Goal: Task Accomplishment & Management: Use online tool/utility

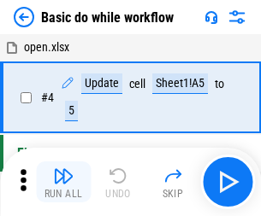
click at [63, 182] on img "button" at bounding box center [63, 176] width 21 height 21
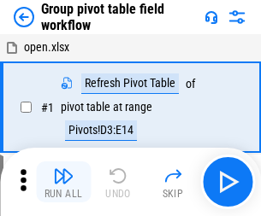
click at [63, 182] on img "button" at bounding box center [63, 176] width 21 height 21
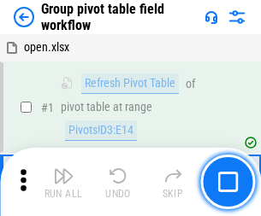
scroll to position [882, 0]
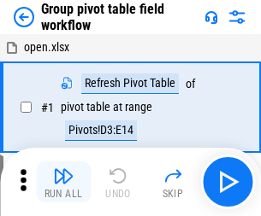
click at [63, 182] on img "button" at bounding box center [63, 176] width 21 height 21
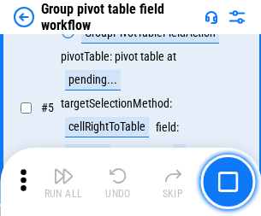
scroll to position [882, 0]
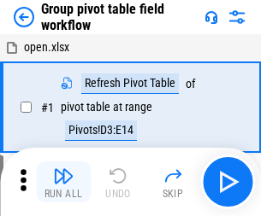
click at [63, 182] on img "button" at bounding box center [63, 176] width 21 height 21
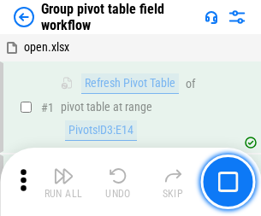
scroll to position [882, 0]
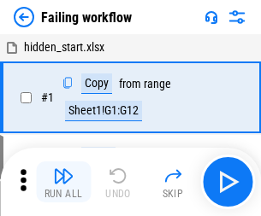
click at [63, 182] on img "button" at bounding box center [63, 176] width 21 height 21
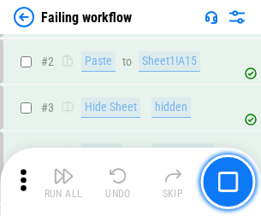
scroll to position [362, 0]
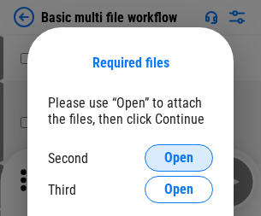
click at [179, 158] on span "Open" at bounding box center [178, 158] width 29 height 14
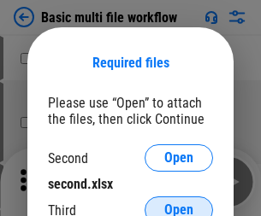
click at [179, 203] on span "Open" at bounding box center [178, 210] width 29 height 14
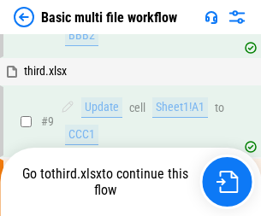
scroll to position [472, 0]
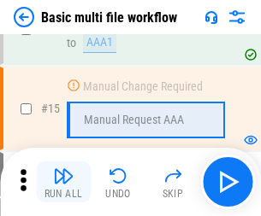
click at [63, 182] on img "button" at bounding box center [63, 176] width 21 height 21
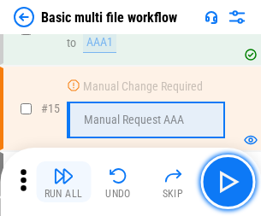
scroll to position [1138, 0]
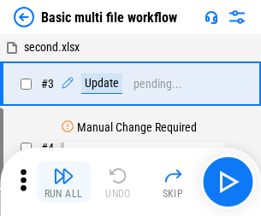
click at [63, 182] on img "button" at bounding box center [63, 176] width 21 height 21
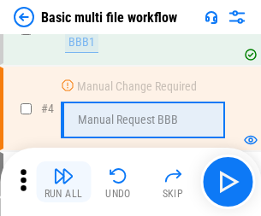
click at [63, 182] on img "button" at bounding box center [63, 176] width 21 height 21
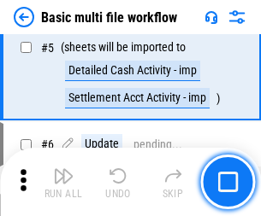
click at [63, 182] on img "button" at bounding box center [63, 176] width 21 height 21
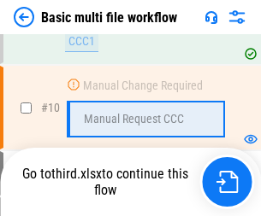
scroll to position [801, 0]
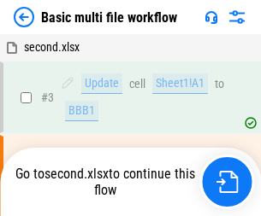
scroll to position [69, 0]
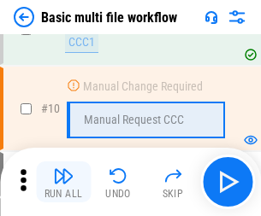
click at [63, 182] on img "button" at bounding box center [63, 176] width 21 height 21
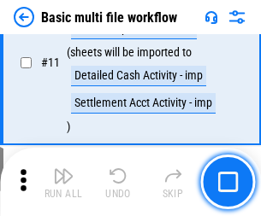
click at [63, 182] on img "button" at bounding box center [63, 176] width 21 height 21
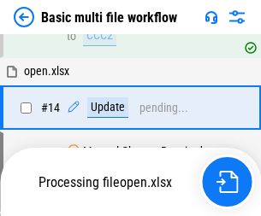
scroll to position [894, 0]
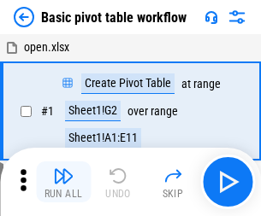
click at [63, 182] on img "button" at bounding box center [63, 176] width 21 height 21
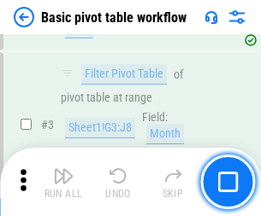
scroll to position [409, 0]
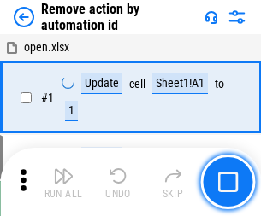
scroll to position [63, 0]
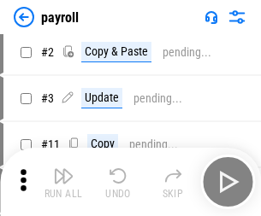
click at [63, 182] on img "button" at bounding box center [63, 176] width 21 height 21
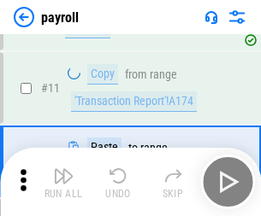
scroll to position [124, 0]
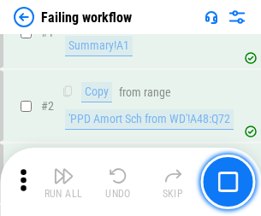
scroll to position [276, 0]
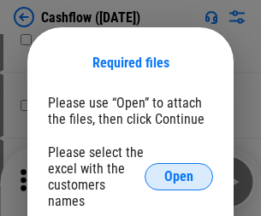
click at [179, 170] on span "Open" at bounding box center [178, 177] width 29 height 14
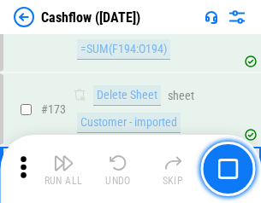
scroll to position [1810, 0]
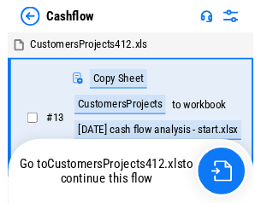
scroll to position [20, 0]
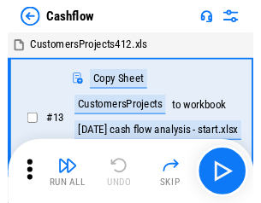
scroll to position [20, 0]
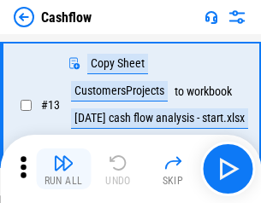
click at [63, 169] on img "button" at bounding box center [63, 163] width 21 height 21
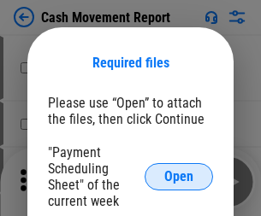
click at [179, 177] on span "Open" at bounding box center [178, 177] width 29 height 14
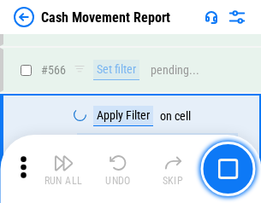
scroll to position [7836, 0]
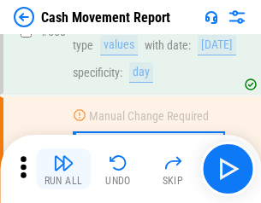
click at [63, 169] on img "button" at bounding box center [63, 163] width 21 height 21
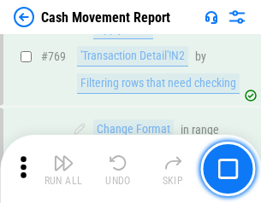
scroll to position [9500, 0]
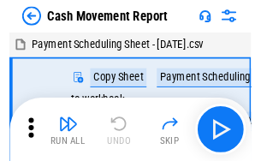
scroll to position [31, 0]
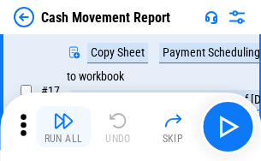
click at [63, 127] on img "button" at bounding box center [63, 120] width 21 height 21
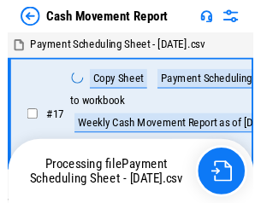
scroll to position [9, 0]
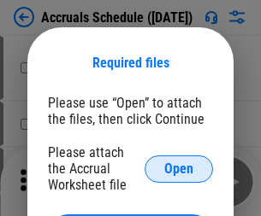
click at [179, 168] on span "Open" at bounding box center [178, 169] width 29 height 14
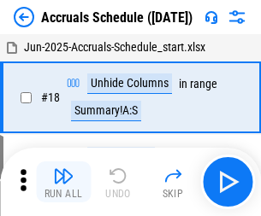
click at [63, 182] on img "button" at bounding box center [63, 176] width 21 height 21
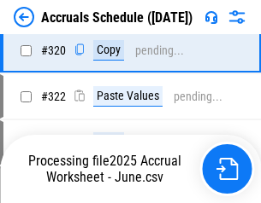
scroll to position [3180, 0]
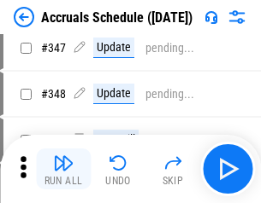
click at [63, 169] on img "button" at bounding box center [63, 163] width 21 height 21
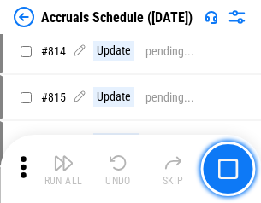
scroll to position [7544, 0]
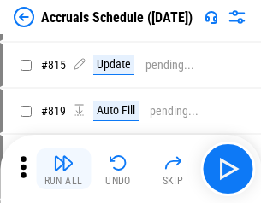
click at [63, 169] on img "button" at bounding box center [63, 163] width 21 height 21
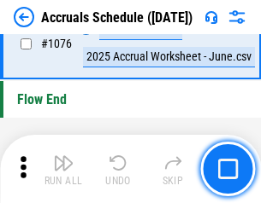
scroll to position [10240, 0]
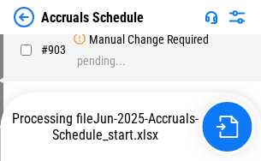
scroll to position [8783, 0]
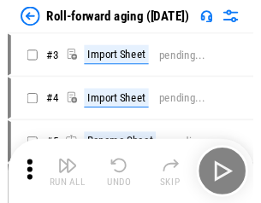
scroll to position [3, 0]
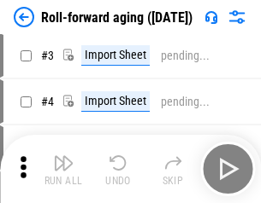
click at [63, 169] on img "button" at bounding box center [63, 163] width 21 height 21
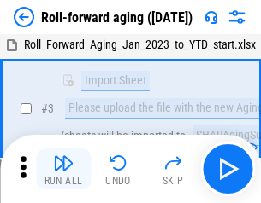
click at [63, 169] on img "button" at bounding box center [63, 163] width 21 height 21
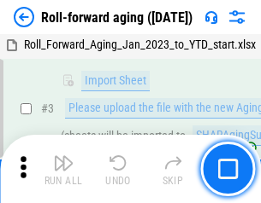
scroll to position [110, 0]
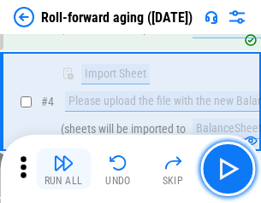
click at [63, 169] on img "button" at bounding box center [63, 163] width 21 height 21
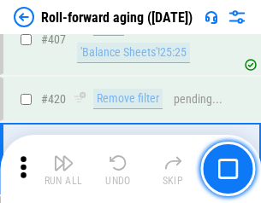
scroll to position [5929, 0]
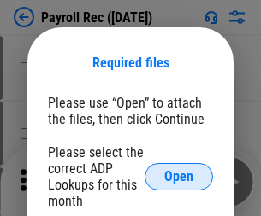
click at [179, 177] on span "Open" at bounding box center [178, 177] width 29 height 14
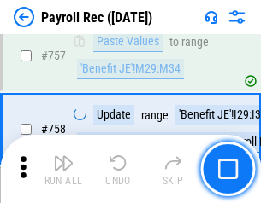
scroll to position [10120, 0]
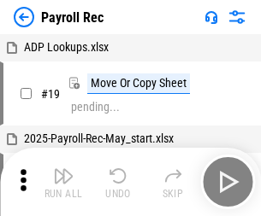
click at [63, 182] on img "button" at bounding box center [63, 176] width 21 height 21
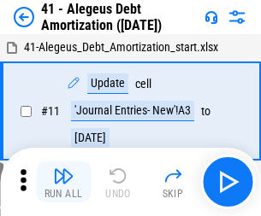
click at [63, 182] on img "button" at bounding box center [63, 176] width 21 height 21
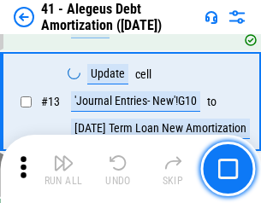
scroll to position [211, 0]
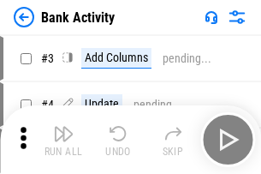
click at [63, 139] on img "button" at bounding box center [63, 133] width 21 height 21
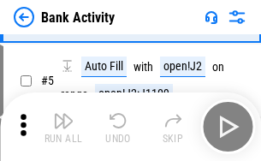
scroll to position [91, 0]
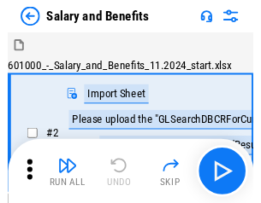
scroll to position [23, 0]
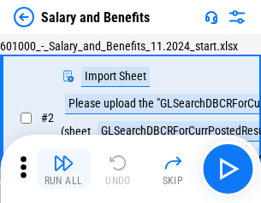
click at [63, 169] on img "button" at bounding box center [63, 163] width 21 height 21
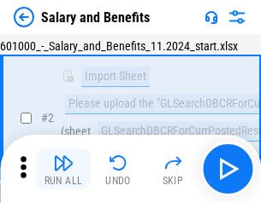
click at [63, 169] on img "button" at bounding box center [63, 163] width 21 height 21
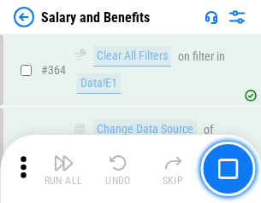
scroll to position [8051, 0]
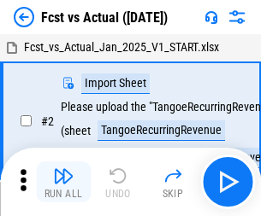
click at [63, 169] on img "button" at bounding box center [63, 176] width 21 height 21
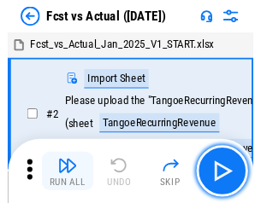
scroll to position [22, 0]
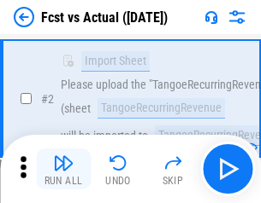
click at [63, 169] on img "button" at bounding box center [63, 163] width 21 height 21
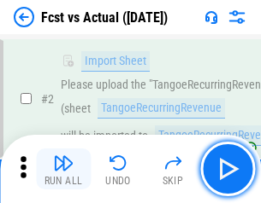
scroll to position [160, 0]
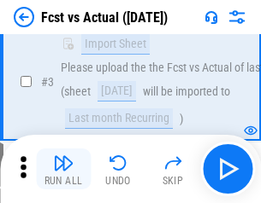
click at [63, 169] on img "button" at bounding box center [63, 163] width 21 height 21
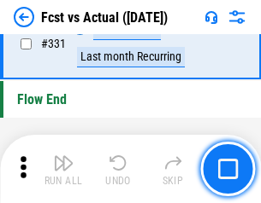
scroll to position [8184, 0]
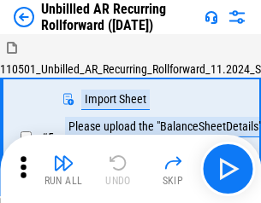
scroll to position [37, 0]
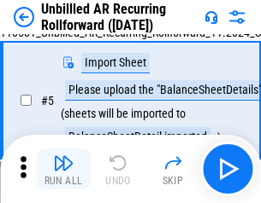
click at [63, 169] on img "button" at bounding box center [63, 163] width 21 height 21
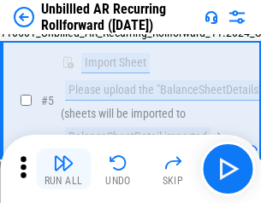
click at [63, 169] on img "button" at bounding box center [63, 163] width 21 height 21
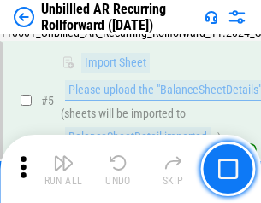
scroll to position [161, 0]
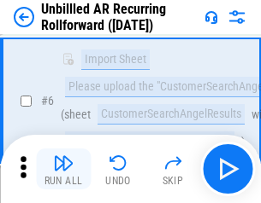
click at [63, 169] on img "button" at bounding box center [63, 163] width 21 height 21
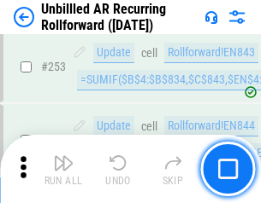
scroll to position [5807, 0]
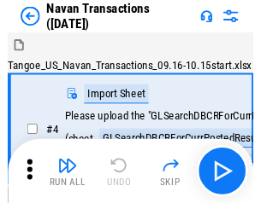
scroll to position [27, 0]
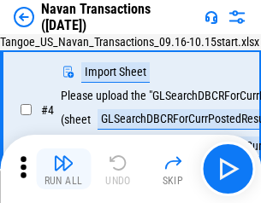
click at [63, 169] on img "button" at bounding box center [63, 163] width 21 height 21
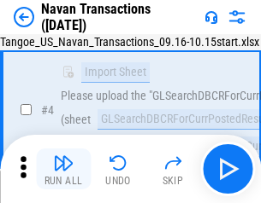
click at [63, 169] on img "button" at bounding box center [63, 163] width 21 height 21
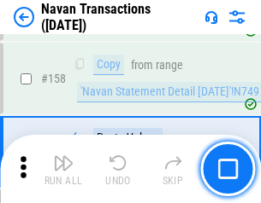
scroll to position [5543, 0]
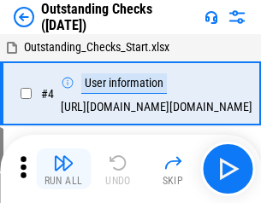
click at [63, 169] on img "button" at bounding box center [63, 163] width 21 height 21
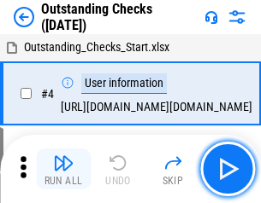
scroll to position [72, 0]
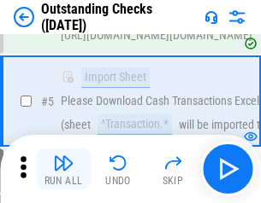
click at [63, 169] on img "button" at bounding box center [63, 163] width 21 height 21
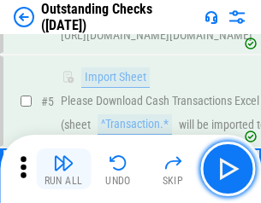
scroll to position [179, 0]
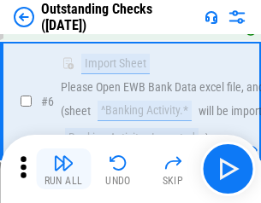
click at [63, 169] on img "button" at bounding box center [63, 163] width 21 height 21
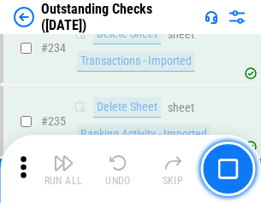
scroll to position [5192, 0]
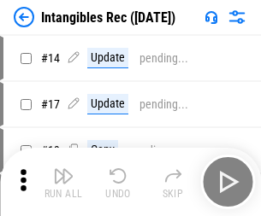
click at [63, 182] on img "button" at bounding box center [63, 176] width 21 height 21
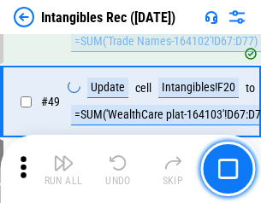
scroll to position [666, 0]
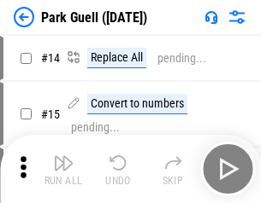
click at [63, 169] on img "button" at bounding box center [63, 163] width 21 height 21
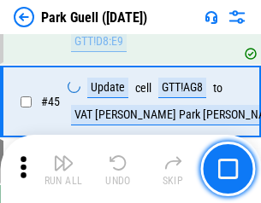
scroll to position [2138, 0]
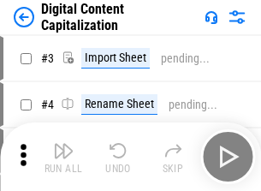
click at [63, 144] on img "button" at bounding box center [63, 150] width 21 height 21
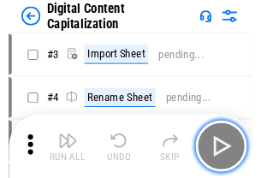
scroll to position [50, 0]
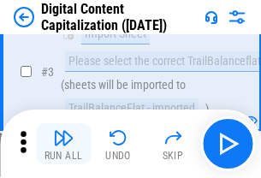
click at [63, 144] on img "button" at bounding box center [63, 137] width 21 height 21
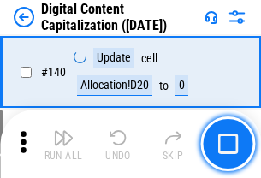
scroll to position [1813, 0]
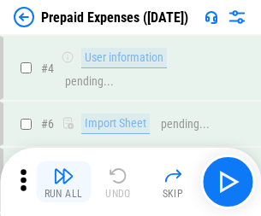
click at [63, 169] on img "button" at bounding box center [63, 176] width 21 height 21
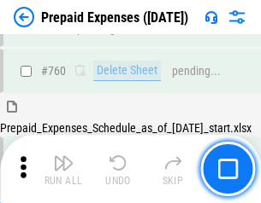
scroll to position [4739, 0]
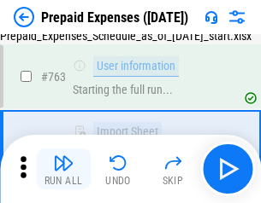
click at [63, 169] on img "button" at bounding box center [63, 163] width 21 height 21
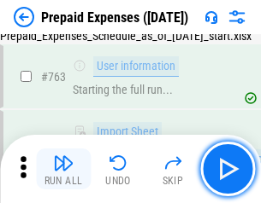
scroll to position [4839, 0]
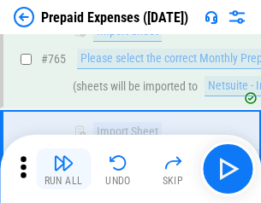
click at [63, 169] on img "button" at bounding box center [63, 163] width 21 height 21
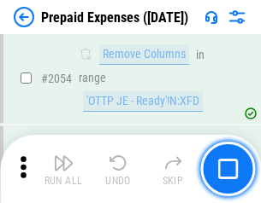
scroll to position [17871, 0]
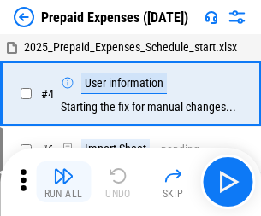
click at [63, 182] on img "button" at bounding box center [63, 176] width 21 height 21
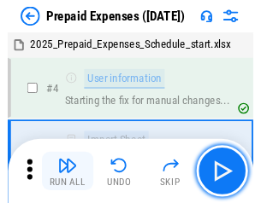
scroll to position [75, 0]
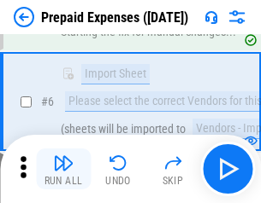
click at [63, 169] on img "button" at bounding box center [63, 163] width 21 height 21
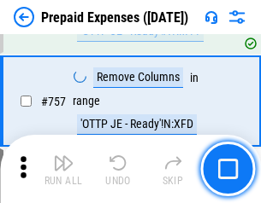
scroll to position [6092, 0]
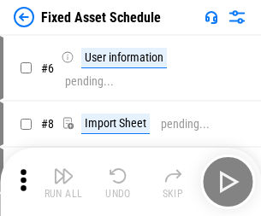
click at [63, 182] on img "button" at bounding box center [63, 176] width 21 height 21
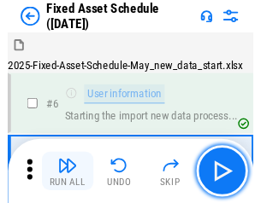
scroll to position [92, 0]
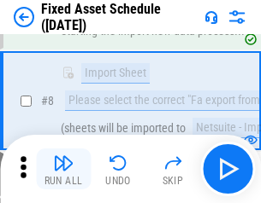
click at [63, 169] on img "button" at bounding box center [63, 163] width 21 height 21
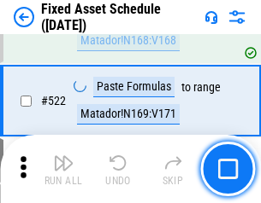
scroll to position [5942, 0]
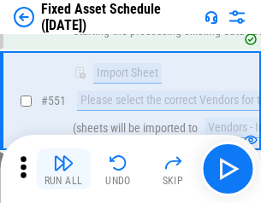
click at [63, 169] on img "button" at bounding box center [63, 163] width 21 height 21
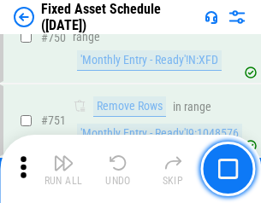
scroll to position [8335, 0]
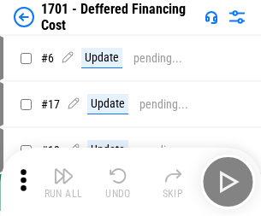
click at [63, 182] on img "button" at bounding box center [63, 176] width 21 height 21
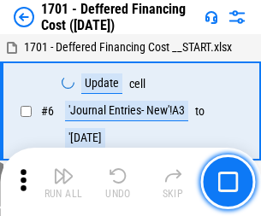
scroll to position [205, 0]
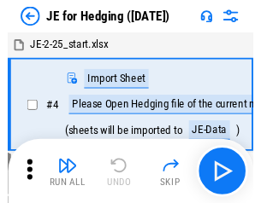
scroll to position [3, 0]
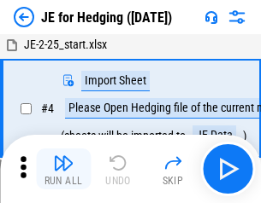
click at [63, 169] on img "button" at bounding box center [63, 163] width 21 height 21
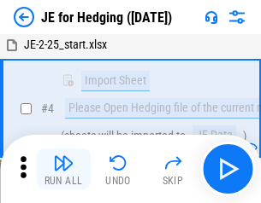
click at [63, 169] on img "button" at bounding box center [63, 163] width 21 height 21
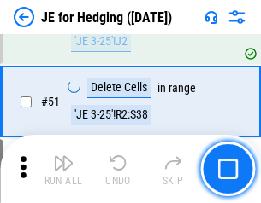
scroll to position [1107, 0]
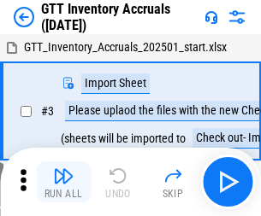
click at [63, 169] on img "button" at bounding box center [63, 176] width 21 height 21
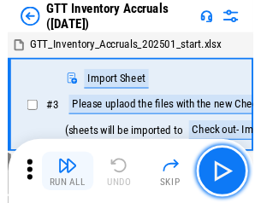
scroll to position [3, 0]
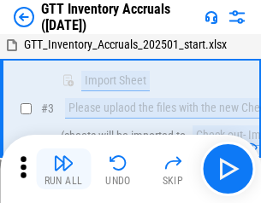
click at [63, 169] on img "button" at bounding box center [63, 163] width 21 height 21
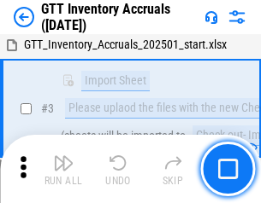
scroll to position [110, 0]
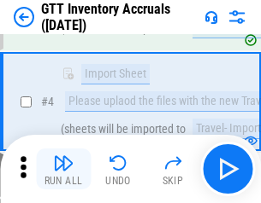
click at [63, 169] on img "button" at bounding box center [63, 163] width 21 height 21
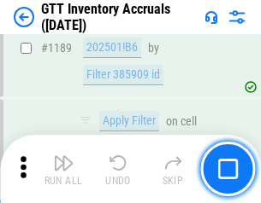
scroll to position [13961, 0]
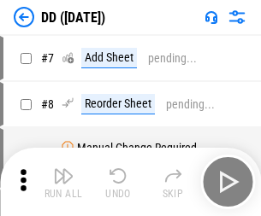
click at [63, 182] on img "button" at bounding box center [63, 176] width 21 height 21
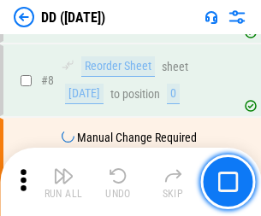
scroll to position [165, 0]
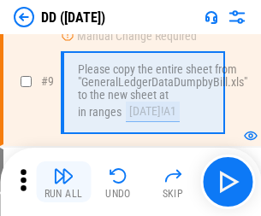
click at [63, 182] on img "button" at bounding box center [63, 176] width 21 height 21
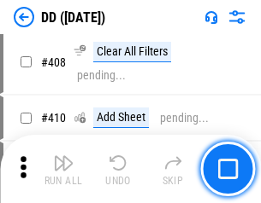
scroll to position [7649, 0]
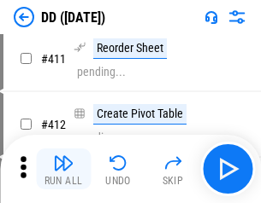
click at [63, 169] on img "button" at bounding box center [63, 163] width 21 height 21
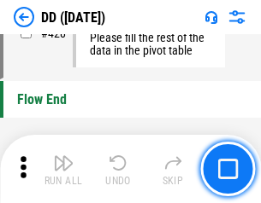
scroll to position [8183, 0]
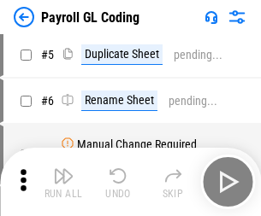
click at [63, 182] on img "button" at bounding box center [63, 176] width 21 height 21
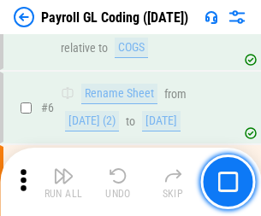
scroll to position [205, 0]
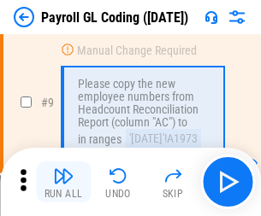
click at [63, 182] on img "button" at bounding box center [63, 176] width 21 height 21
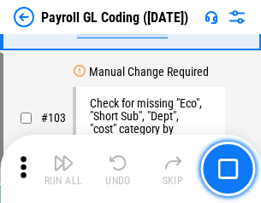
scroll to position [4011, 0]
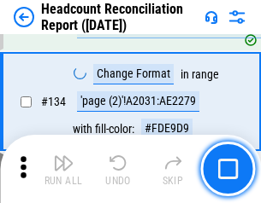
scroll to position [2055, 0]
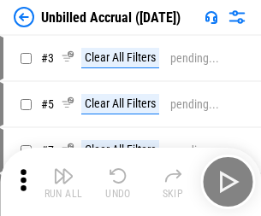
click at [63, 182] on img "button" at bounding box center [63, 176] width 21 height 21
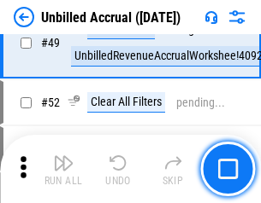
scroll to position [1551, 0]
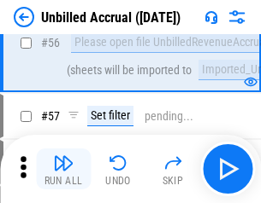
click at [63, 169] on img "button" at bounding box center [63, 163] width 21 height 21
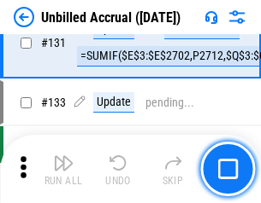
scroll to position [5092, 0]
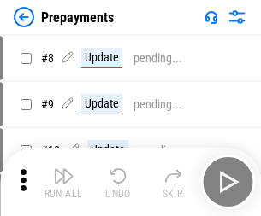
click at [63, 182] on img "button" at bounding box center [63, 176] width 21 height 21
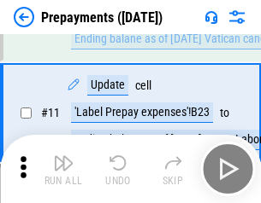
scroll to position [107, 0]
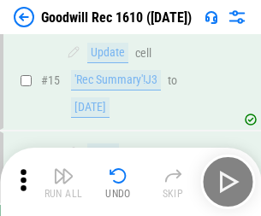
scroll to position [292, 0]
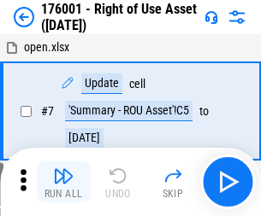
click at [63, 182] on img "button" at bounding box center [63, 176] width 21 height 21
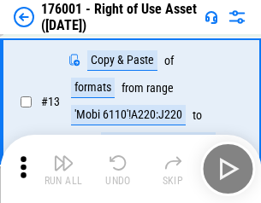
scroll to position [110, 0]
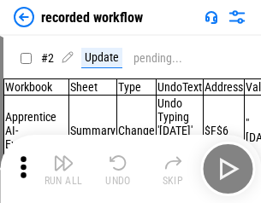
click at [63, 169] on img "button" at bounding box center [63, 163] width 21 height 21
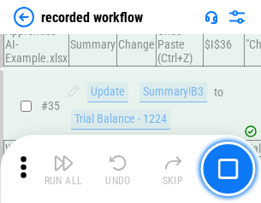
scroll to position [5344, 0]
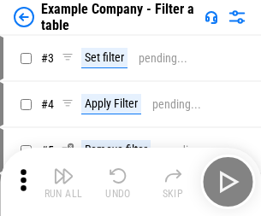
click at [63, 182] on img "button" at bounding box center [63, 176] width 21 height 21
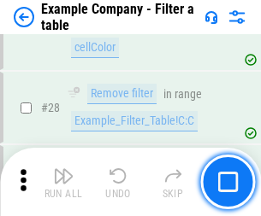
scroll to position [1564, 0]
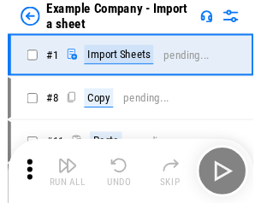
scroll to position [27, 0]
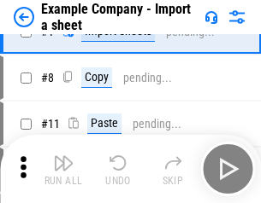
click at [63, 169] on img "button" at bounding box center [63, 163] width 21 height 21
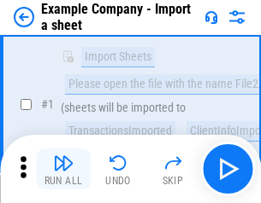
click at [63, 169] on img "button" at bounding box center [63, 163] width 21 height 21
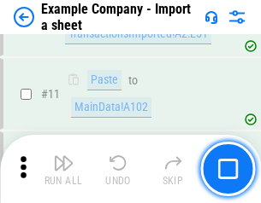
scroll to position [378, 0]
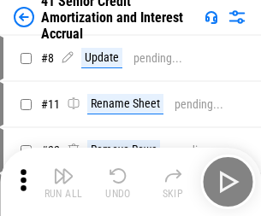
click at [63, 169] on img "button" at bounding box center [63, 176] width 21 height 21
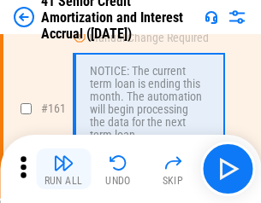
click at [63, 169] on img "button" at bounding box center [63, 163] width 21 height 21
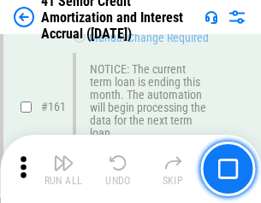
scroll to position [1829, 0]
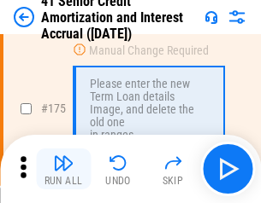
click at [63, 169] on img "button" at bounding box center [63, 163] width 21 height 21
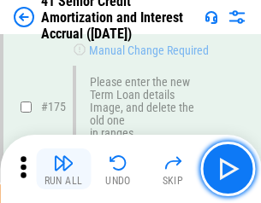
scroll to position [2002, 0]
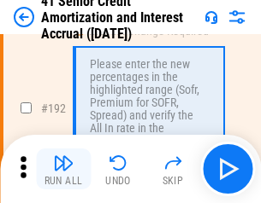
click at [63, 169] on img "button" at bounding box center [63, 163] width 21 height 21
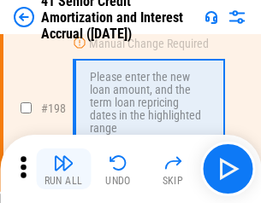
click at [63, 169] on img "button" at bounding box center [63, 163] width 21 height 21
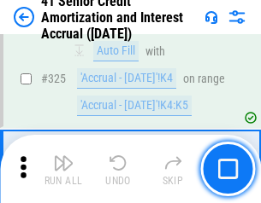
scroll to position [4368, 0]
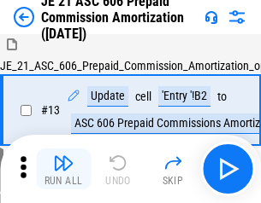
click at [63, 169] on img "button" at bounding box center [63, 163] width 21 height 21
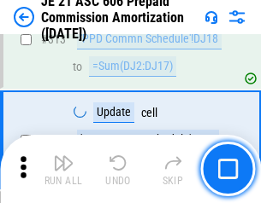
scroll to position [3192, 0]
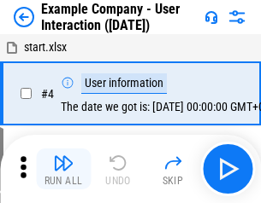
click at [63, 169] on img "button" at bounding box center [63, 163] width 21 height 21
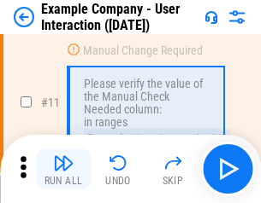
click at [63, 169] on img "button" at bounding box center [63, 163] width 21 height 21
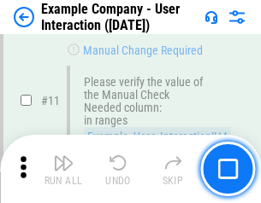
scroll to position [370, 0]
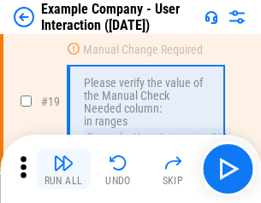
click at [63, 169] on img "button" at bounding box center [63, 163] width 21 height 21
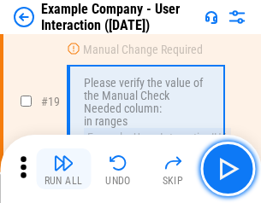
click at [63, 169] on img "button" at bounding box center [63, 163] width 21 height 21
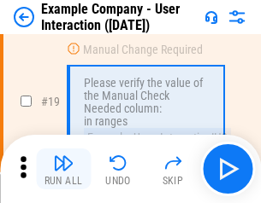
click at [63, 169] on img "button" at bounding box center [63, 163] width 21 height 21
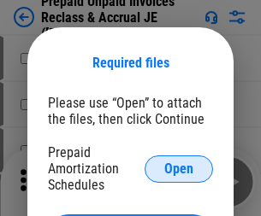
click at [179, 168] on span "Open" at bounding box center [178, 169] width 29 height 14
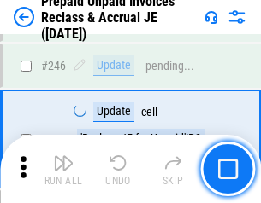
scroll to position [2308, 0]
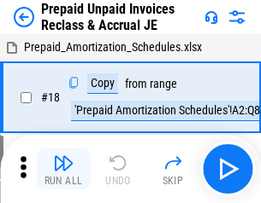
click at [63, 169] on img "button" at bounding box center [63, 163] width 21 height 21
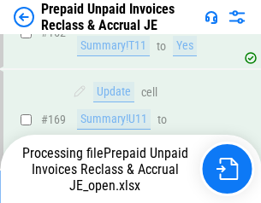
scroll to position [1487, 0]
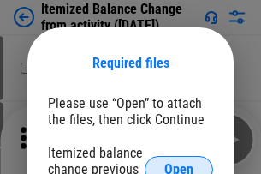
click at [179, 162] on span "Open" at bounding box center [178, 169] width 29 height 14
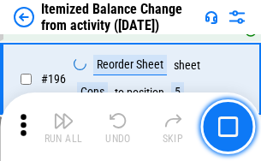
scroll to position [3290, 0]
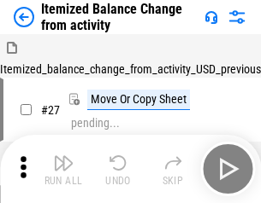
scroll to position [27, 0]
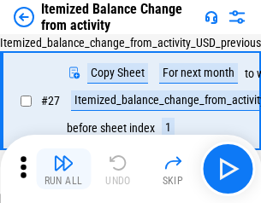
click at [63, 169] on img "button" at bounding box center [63, 163] width 21 height 21
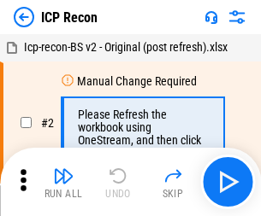
scroll to position [8, 0]
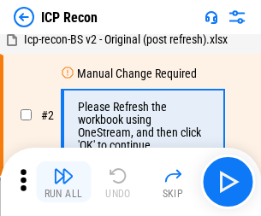
click at [63, 182] on img "button" at bounding box center [63, 176] width 21 height 21
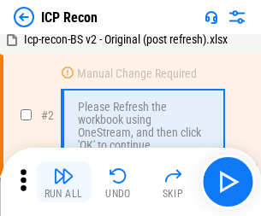
click at [63, 182] on img "button" at bounding box center [63, 176] width 21 height 21
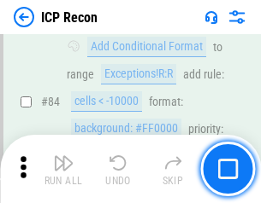
scroll to position [1676, 0]
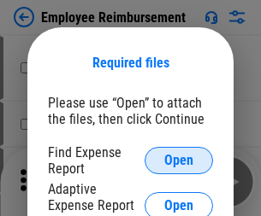
click at [179, 161] on span "Open" at bounding box center [178, 161] width 29 height 14
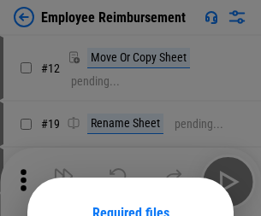
scroll to position [150, 0]
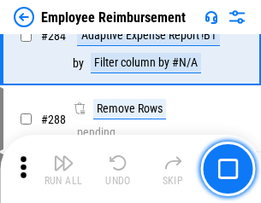
scroll to position [4647, 0]
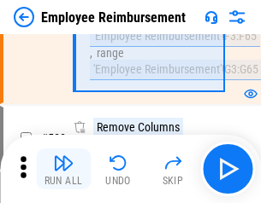
click at [63, 169] on img "button" at bounding box center [63, 163] width 21 height 21
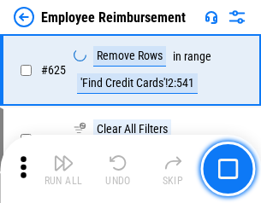
scroll to position [10236, 0]
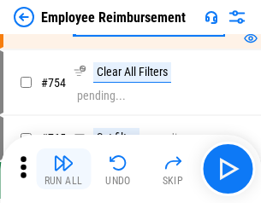
click at [63, 169] on img "button" at bounding box center [63, 163] width 21 height 21
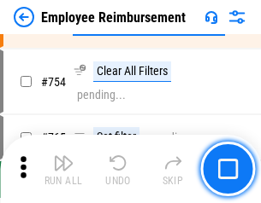
click at [63, 169] on img "button" at bounding box center [63, 163] width 21 height 21
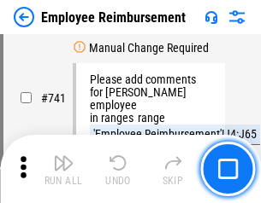
scroll to position [11995, 0]
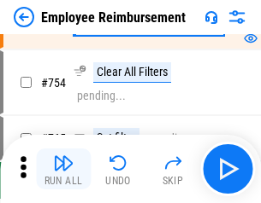
click at [63, 169] on img "button" at bounding box center [63, 163] width 21 height 21
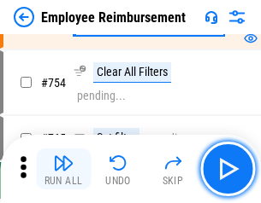
click at [63, 169] on img "button" at bounding box center [63, 163] width 21 height 21
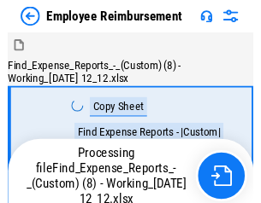
scroll to position [58, 0]
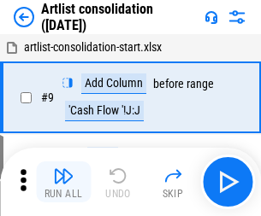
click at [63, 182] on img "button" at bounding box center [63, 176] width 21 height 21
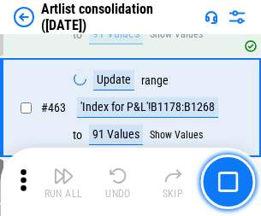
scroll to position [7486, 0]
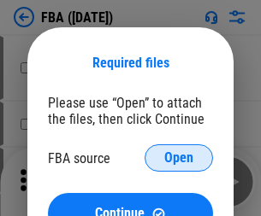
click at [179, 158] on span "Open" at bounding box center [178, 158] width 29 height 14
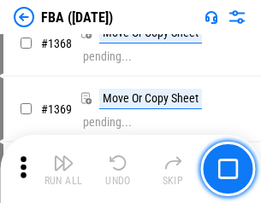
scroll to position [18361, 0]
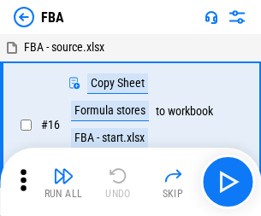
scroll to position [17, 0]
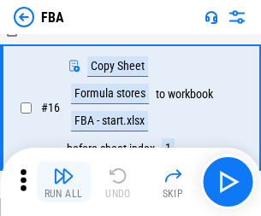
click at [63, 182] on img "button" at bounding box center [63, 176] width 21 height 21
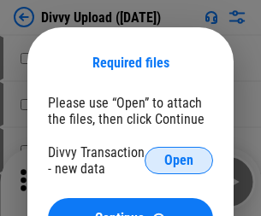
click at [179, 161] on span "Open" at bounding box center [178, 161] width 29 height 14
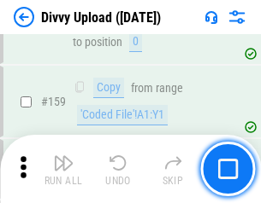
scroll to position [1770, 0]
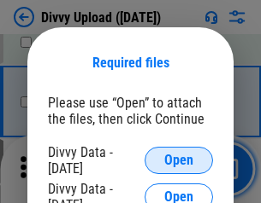
click at [179, 161] on span "Open" at bounding box center [178, 161] width 29 height 14
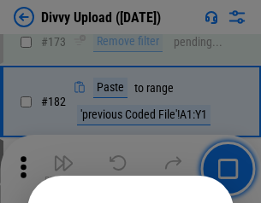
scroll to position [1919, 0]
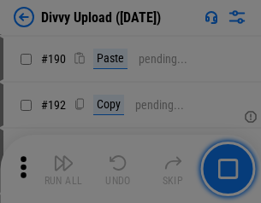
scroll to position [2158, 0]
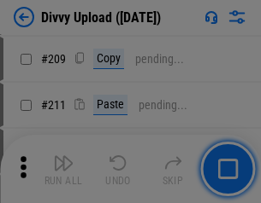
scroll to position [2904, 0]
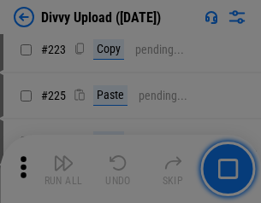
scroll to position [3412, 0]
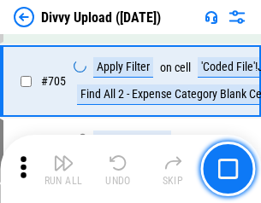
scroll to position [11695, 0]
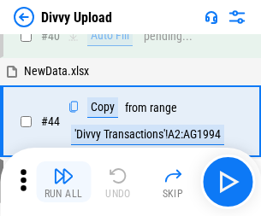
click at [63, 182] on img "button" at bounding box center [63, 176] width 21 height 21
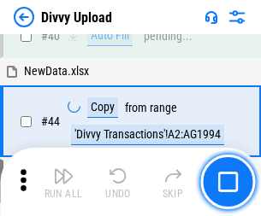
scroll to position [188, 0]
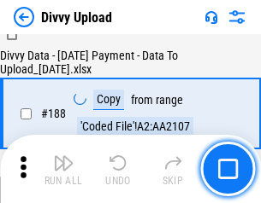
scroll to position [2012, 0]
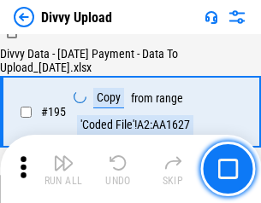
scroll to position [2389, 0]
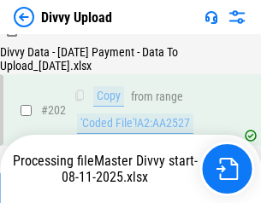
scroll to position [2766, 0]
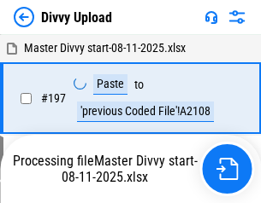
scroll to position [2667, 0]
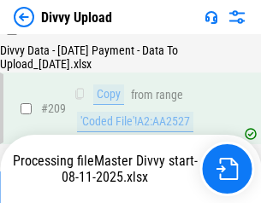
scroll to position [3143, 0]
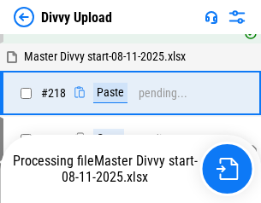
scroll to position [3681, 0]
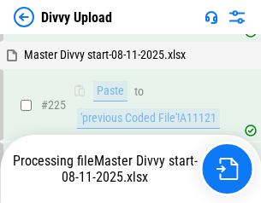
scroll to position [4058, 0]
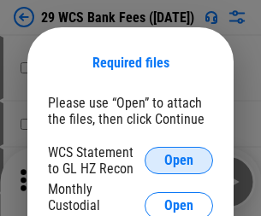
click at [179, 161] on span "Open" at bounding box center [178, 161] width 29 height 14
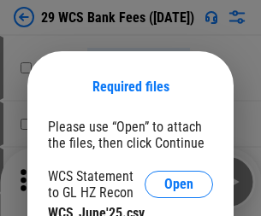
scroll to position [24, 0]
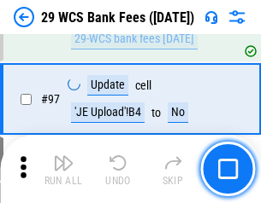
scroll to position [1666, 0]
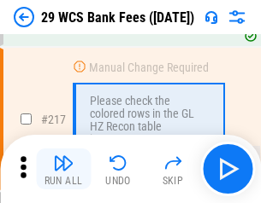
click at [63, 169] on img "button" at bounding box center [63, 163] width 21 height 21
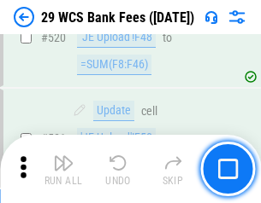
scroll to position [8823, 0]
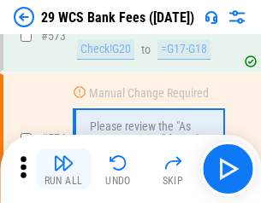
click at [63, 169] on img "button" at bounding box center [63, 163] width 21 height 21
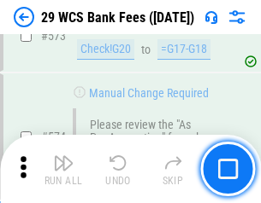
scroll to position [9468, 0]
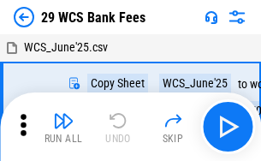
scroll to position [31, 0]
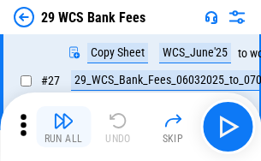
click at [63, 127] on img "button" at bounding box center [63, 120] width 21 height 21
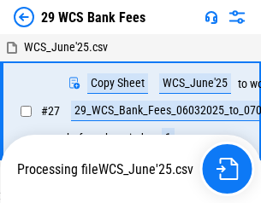
scroll to position [9, 0]
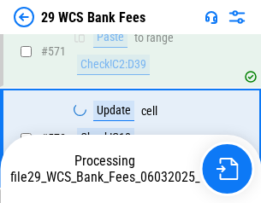
scroll to position [9448, 0]
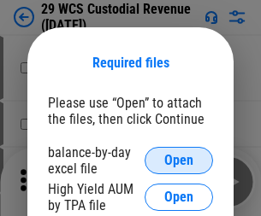
click at [179, 161] on span "Open" at bounding box center [178, 161] width 29 height 14
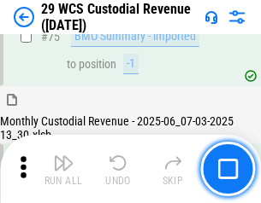
scroll to position [1786, 0]
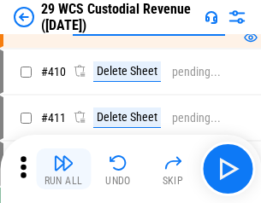
click at [63, 169] on img "button" at bounding box center [63, 163] width 21 height 21
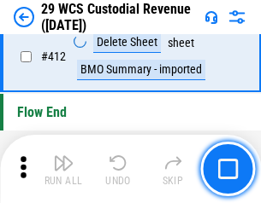
scroll to position [8165, 0]
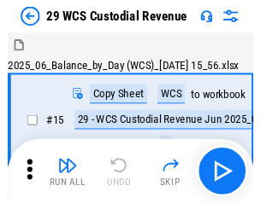
scroll to position [41, 0]
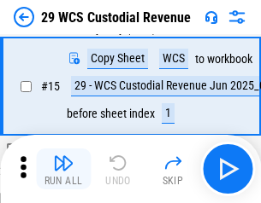
click at [63, 169] on img "button" at bounding box center [63, 163] width 21 height 21
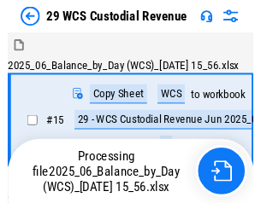
scroll to position [41, 0]
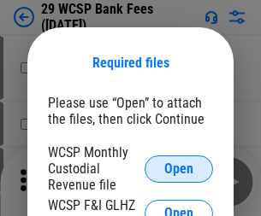
click at [179, 168] on span "Open" at bounding box center [178, 169] width 29 height 14
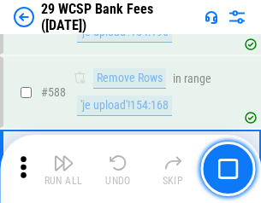
scroll to position [6730, 0]
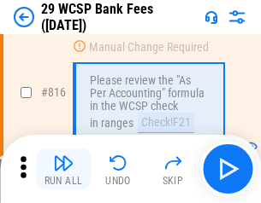
click at [63, 169] on img "button" at bounding box center [63, 163] width 21 height 21
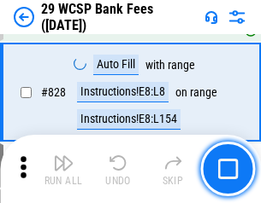
scroll to position [10633, 0]
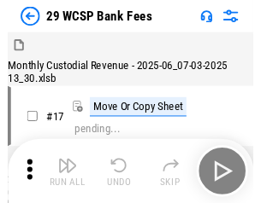
scroll to position [41, 0]
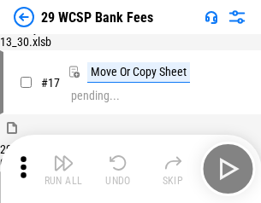
click at [63, 169] on img "button" at bounding box center [63, 163] width 21 height 21
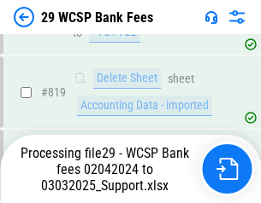
scroll to position [10512, 0]
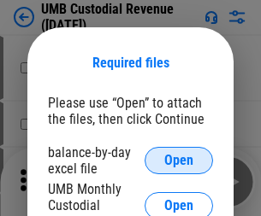
click at [179, 161] on span "Open" at bounding box center [178, 161] width 29 height 14
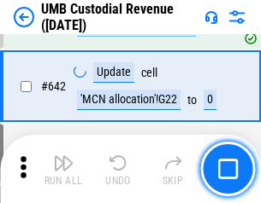
scroll to position [8855, 0]
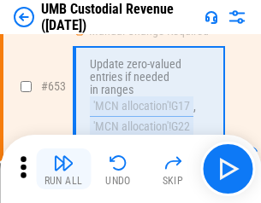
click at [63, 169] on img "button" at bounding box center [63, 163] width 21 height 21
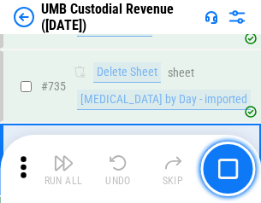
scroll to position [10454, 0]
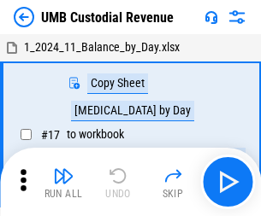
scroll to position [13, 0]
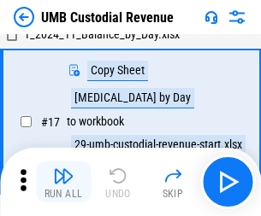
click at [63, 182] on img "button" at bounding box center [63, 176] width 21 height 21
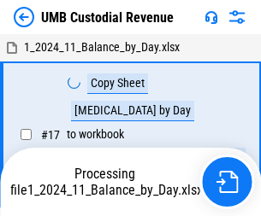
scroll to position [13, 0]
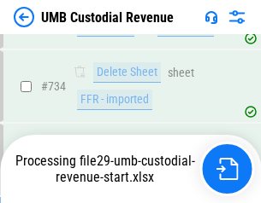
scroll to position [10415, 0]
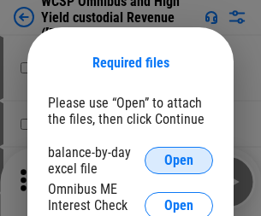
click at [179, 161] on span "Open" at bounding box center [178, 161] width 29 height 14
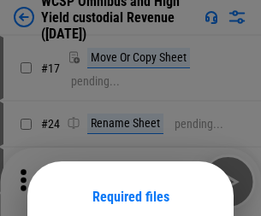
scroll to position [134, 0]
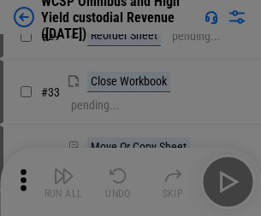
scroll to position [391, 0]
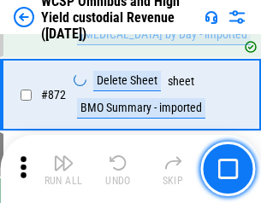
scroll to position [14470, 0]
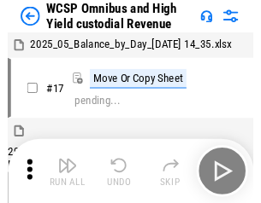
scroll to position [9, 0]
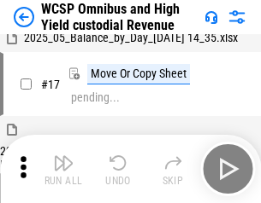
click at [63, 169] on img "button" at bounding box center [63, 163] width 21 height 21
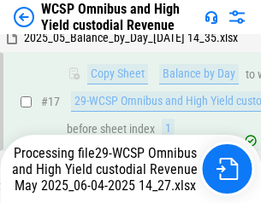
scroll to position [356, 0]
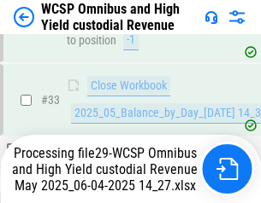
scroll to position [846, 0]
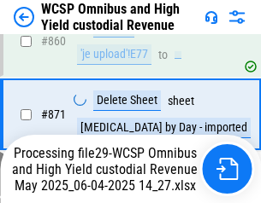
scroll to position [14430, 0]
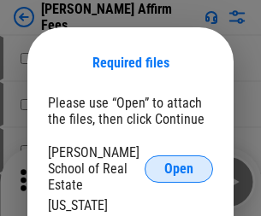
click at [179, 162] on span "Open" at bounding box center [178, 169] width 29 height 14
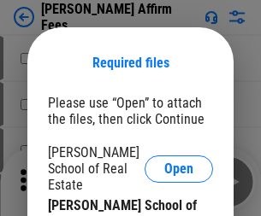
scroll to position [134, 0]
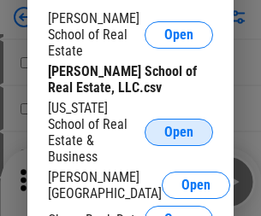
click at [179, 126] on span "Open" at bounding box center [178, 133] width 29 height 14
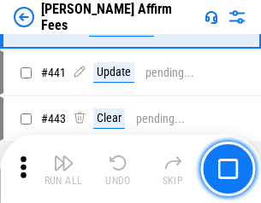
scroll to position [3932, 0]
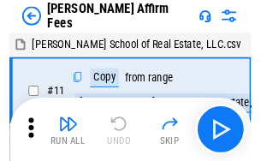
scroll to position [17, 0]
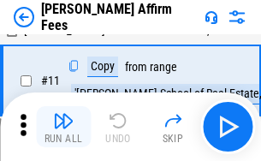
click at [63, 127] on img "button" at bounding box center [63, 120] width 21 height 21
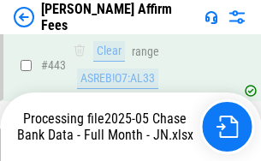
scroll to position [4509, 0]
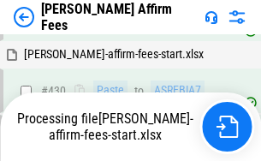
scroll to position [3619, 0]
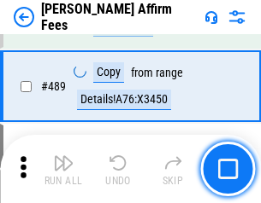
scroll to position [4462, 0]
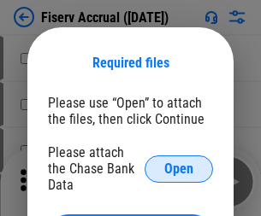
click at [179, 162] on span "Open" at bounding box center [178, 169] width 29 height 14
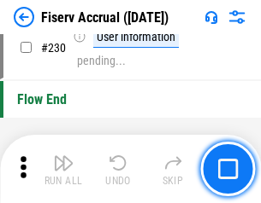
scroll to position [5417, 0]
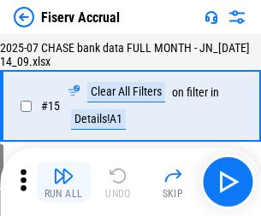
click at [63, 182] on img "button" at bounding box center [63, 176] width 21 height 21
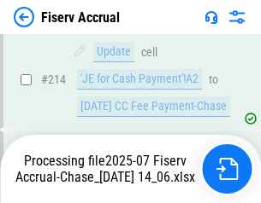
scroll to position [5188, 0]
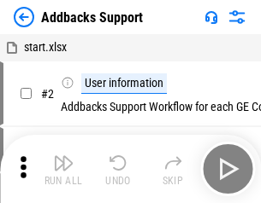
click at [63, 169] on img "button" at bounding box center [63, 163] width 21 height 21
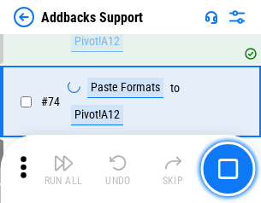
scroll to position [1245, 0]
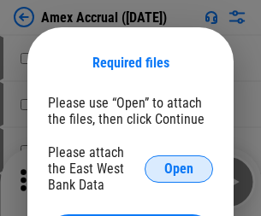
click at [179, 168] on span "Open" at bounding box center [178, 169] width 29 height 14
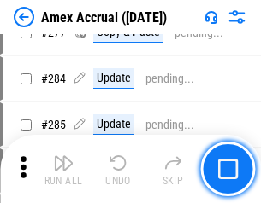
scroll to position [4450, 0]
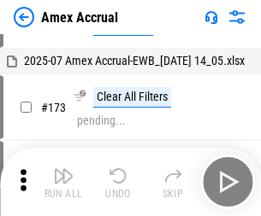
click at [63, 182] on img "button" at bounding box center [63, 176] width 21 height 21
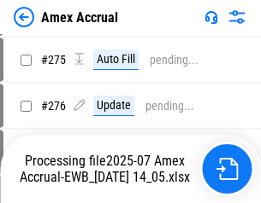
scroll to position [4984, 0]
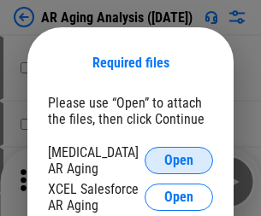
click at [179, 158] on span "Open" at bounding box center [178, 161] width 29 height 14
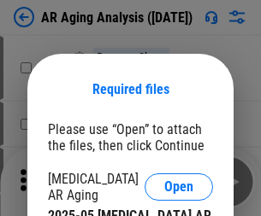
scroll to position [27, 0]
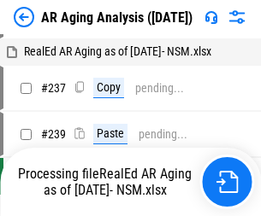
scroll to position [17, 0]
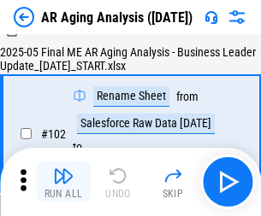
click at [63, 182] on img "button" at bounding box center [63, 176] width 21 height 21
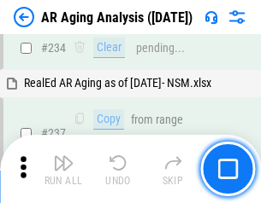
scroll to position [2650, 0]
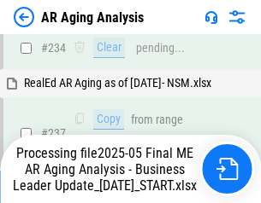
scroll to position [2630, 0]
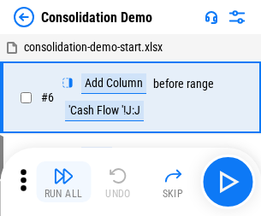
click at [63, 182] on img "button" at bounding box center [63, 176] width 21 height 21
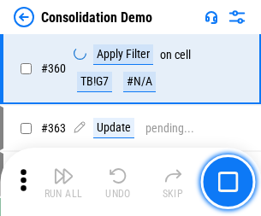
scroll to position [5730, 0]
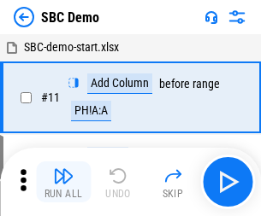
click at [63, 182] on img "button" at bounding box center [63, 176] width 21 height 21
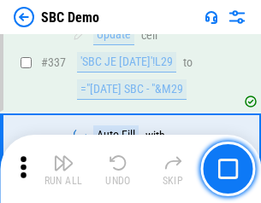
scroll to position [4497, 0]
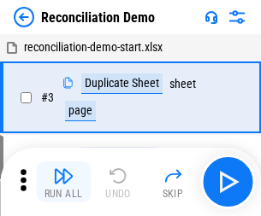
click at [63, 182] on img "button" at bounding box center [63, 176] width 21 height 21
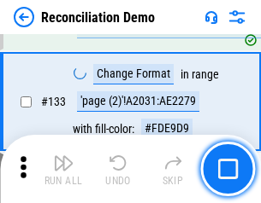
scroll to position [2030, 0]
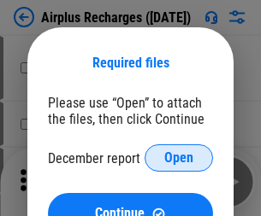
click at [179, 158] on span "Open" at bounding box center [178, 158] width 29 height 14
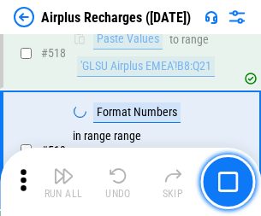
scroll to position [7357, 0]
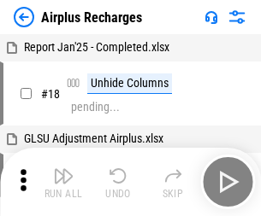
click at [63, 182] on img "button" at bounding box center [63, 176] width 21 height 21
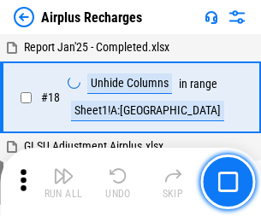
scroll to position [75, 0]
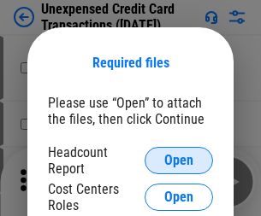
click at [179, 161] on span "Open" at bounding box center [178, 161] width 29 height 14
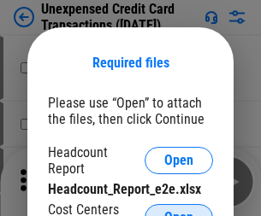
click at [179, 211] on span "Open" at bounding box center [178, 218] width 29 height 14
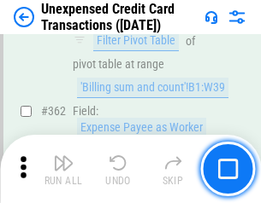
scroll to position [4397, 0]
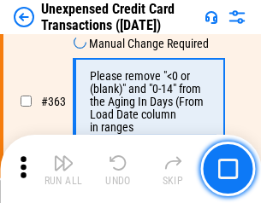
click at [63, 169] on img "button" at bounding box center [63, 163] width 21 height 21
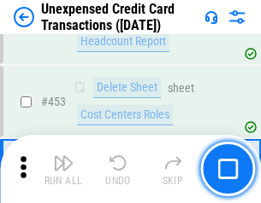
scroll to position [5831, 0]
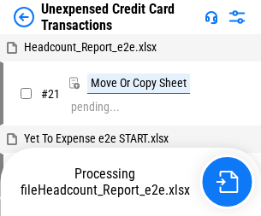
scroll to position [27, 0]
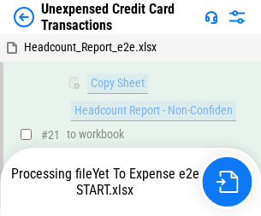
scroll to position [365, 0]
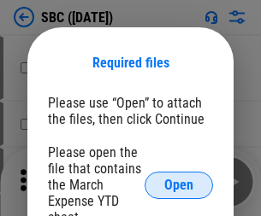
click at [179, 185] on span "Open" at bounding box center [178, 186] width 29 height 14
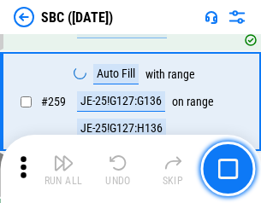
scroll to position [3341, 0]
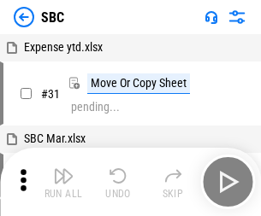
click at [63, 182] on img "button" at bounding box center [63, 176] width 21 height 21
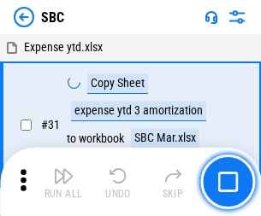
scroll to position [17, 0]
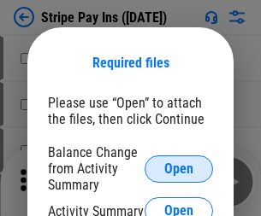
click at [179, 168] on span "Open" at bounding box center [178, 169] width 29 height 14
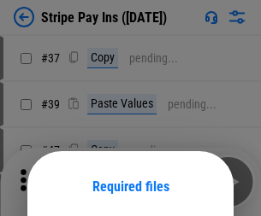
scroll to position [124, 0]
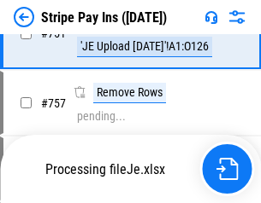
scroll to position [9003, 0]
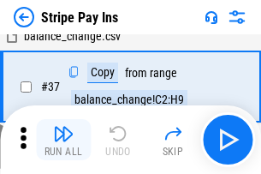
click at [63, 139] on img "button" at bounding box center [63, 133] width 21 height 21
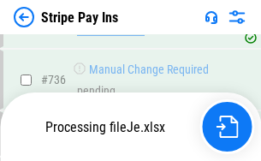
scroll to position [8965, 0]
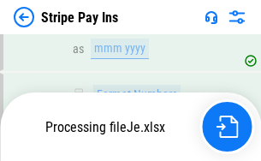
scroll to position [8965, 0]
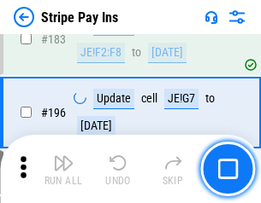
scroll to position [2314, 0]
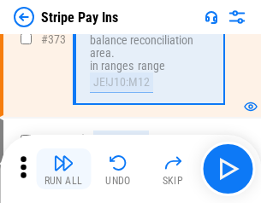
click at [63, 169] on img "button" at bounding box center [63, 163] width 21 height 21
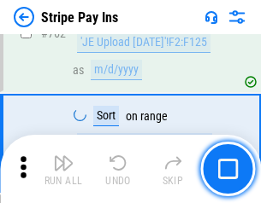
scroll to position [8944, 0]
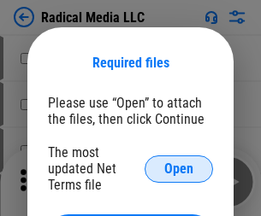
click at [179, 168] on span "Open" at bounding box center [178, 169] width 29 height 14
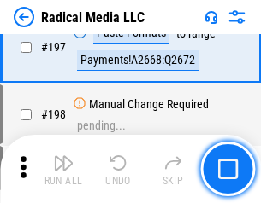
scroll to position [3955, 0]
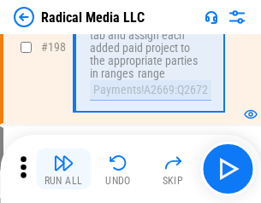
click at [63, 169] on img "button" at bounding box center [63, 163] width 21 height 21
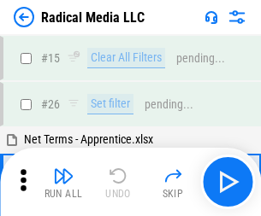
scroll to position [96, 0]
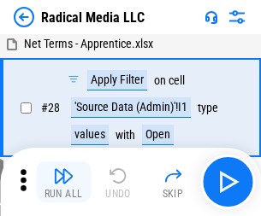
click at [63, 182] on img "button" at bounding box center [63, 176] width 21 height 21
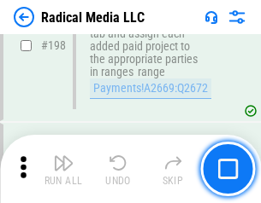
scroll to position [4286, 0]
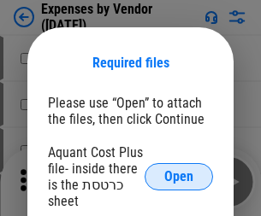
click at [179, 177] on span "Open" at bounding box center [178, 177] width 29 height 14
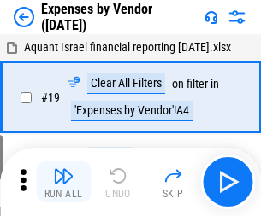
click at [63, 182] on img "button" at bounding box center [63, 176] width 21 height 21
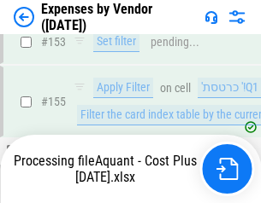
scroll to position [1260, 0]
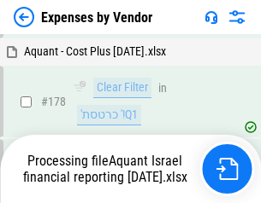
scroll to position [1334, 0]
